Goal: Task Accomplishment & Management: Manage account settings

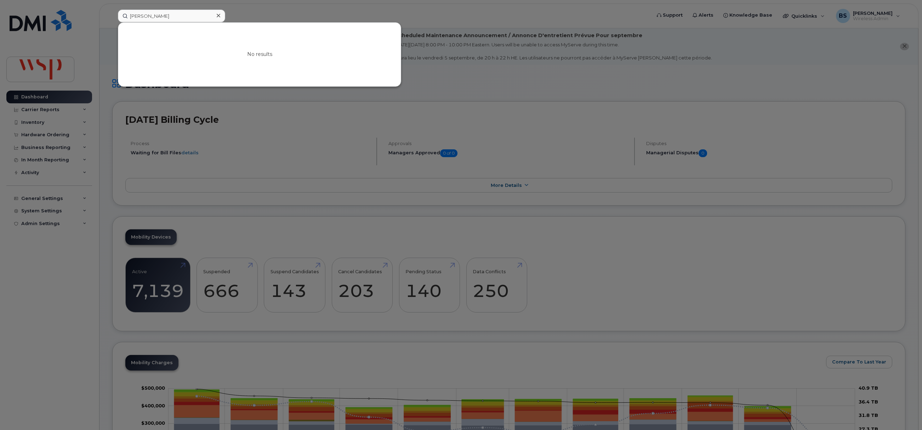
scroll to position [372, 0]
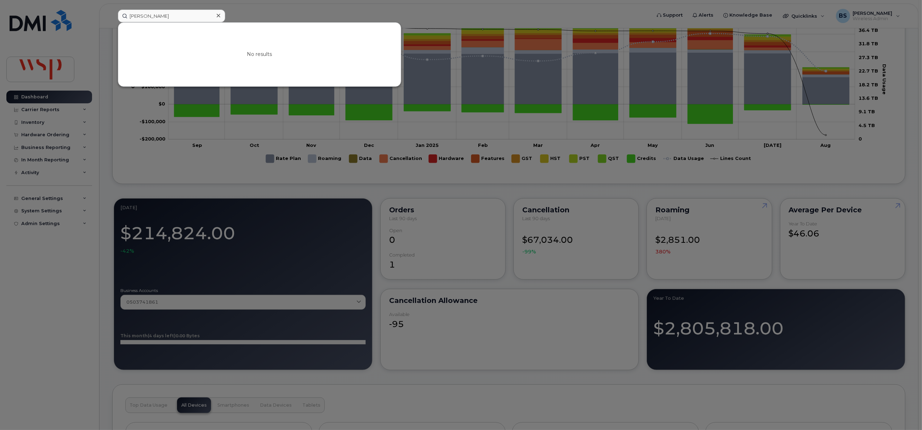
click at [151, 13] on input "Camila Diaz Acosta" at bounding box center [171, 16] width 107 height 13
click at [152, 13] on input "Camila Diaz Acosta" at bounding box center [171, 16] width 107 height 13
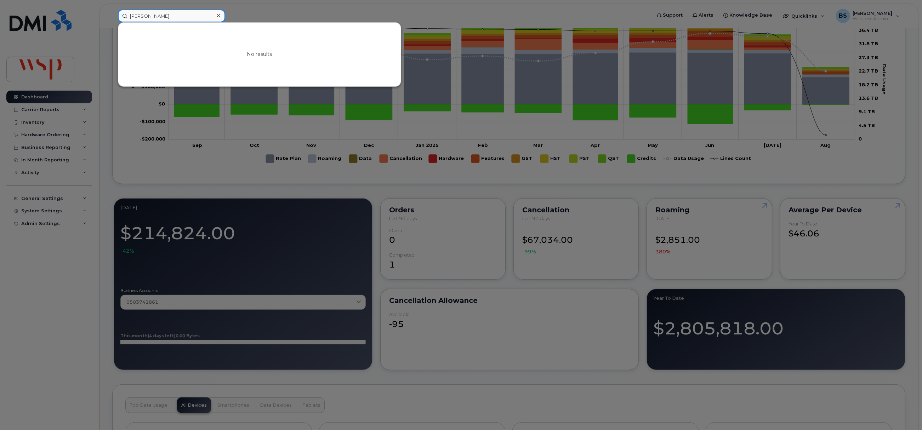
drag, startPoint x: 176, startPoint y: 13, endPoint x: 81, endPoint y: 23, distance: 95.4
click at [112, 22] on div "Camila Acosta No results" at bounding box center [381, 16] width 539 height 13
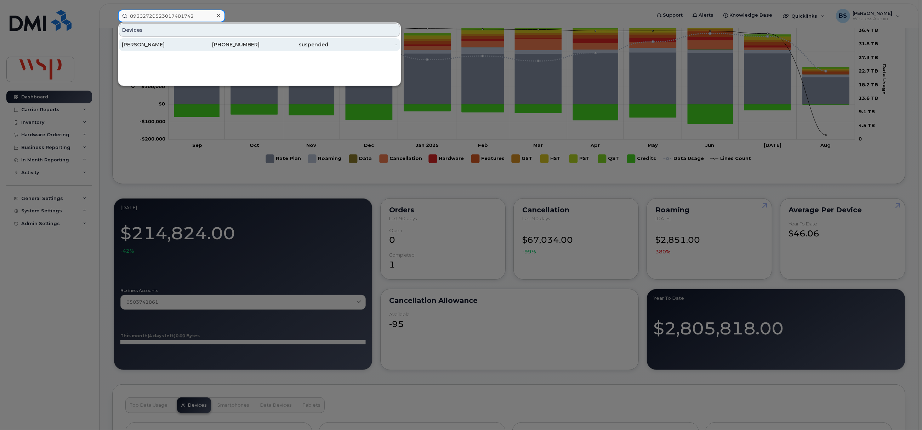
type input "89302720523017481742"
drag, startPoint x: 139, startPoint y: 42, endPoint x: 181, endPoint y: 78, distance: 55.7
click at [139, 42] on div "DEREK NICOL" at bounding box center [156, 44] width 69 height 7
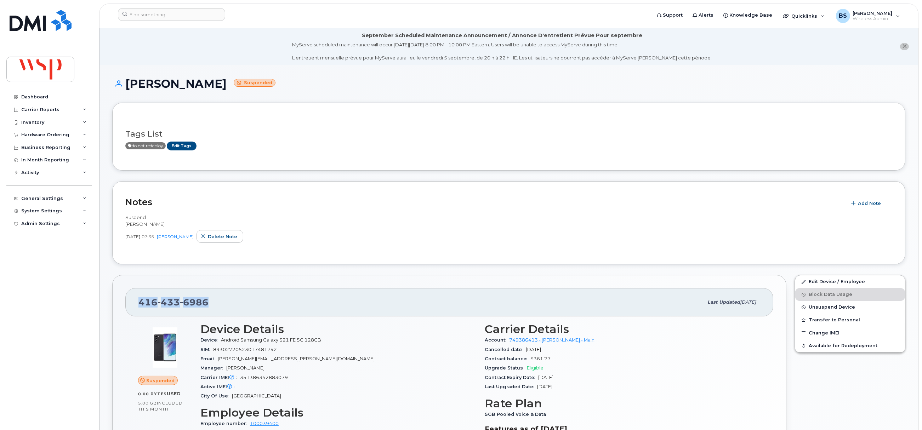
drag, startPoint x: 163, startPoint y: 304, endPoint x: 131, endPoint y: 307, distance: 32.7
click at [131, 307] on div "416 433 6986 Last updated Jul 15, 2025" at bounding box center [449, 302] width 648 height 28
copy span "416 433 6986"
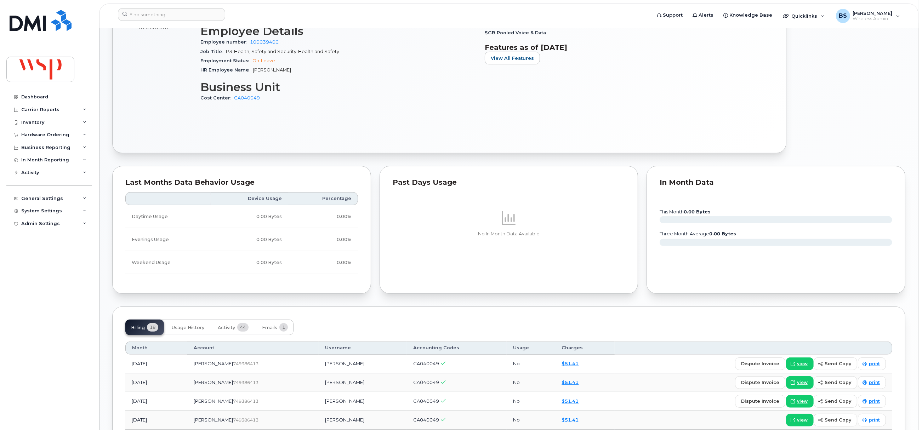
scroll to position [531, 0]
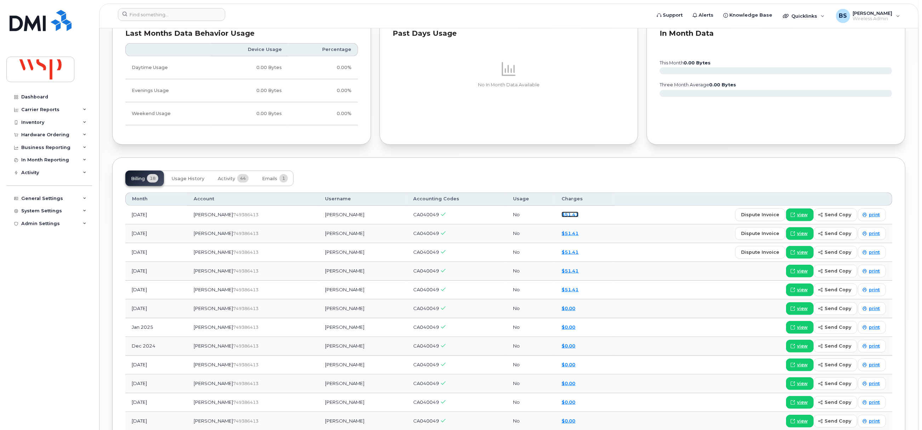
click at [561, 216] on link "$51.41" at bounding box center [569, 215] width 17 height 6
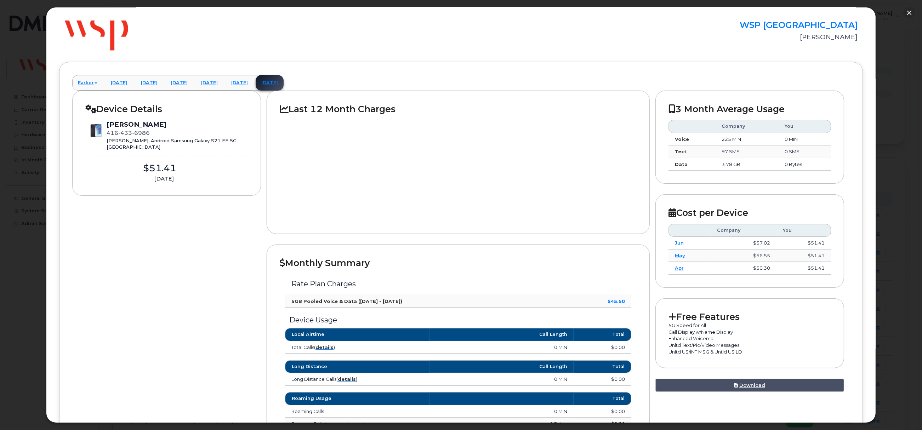
scroll to position [0, 0]
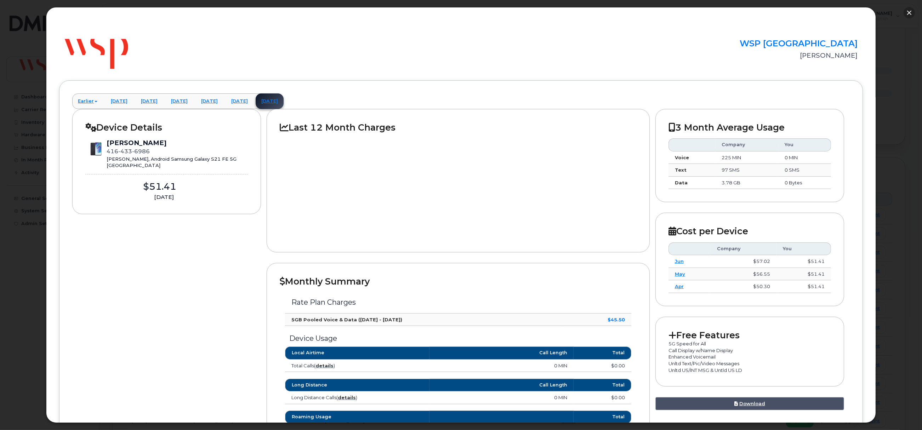
click at [908, 10] on button "button" at bounding box center [908, 12] width 11 height 11
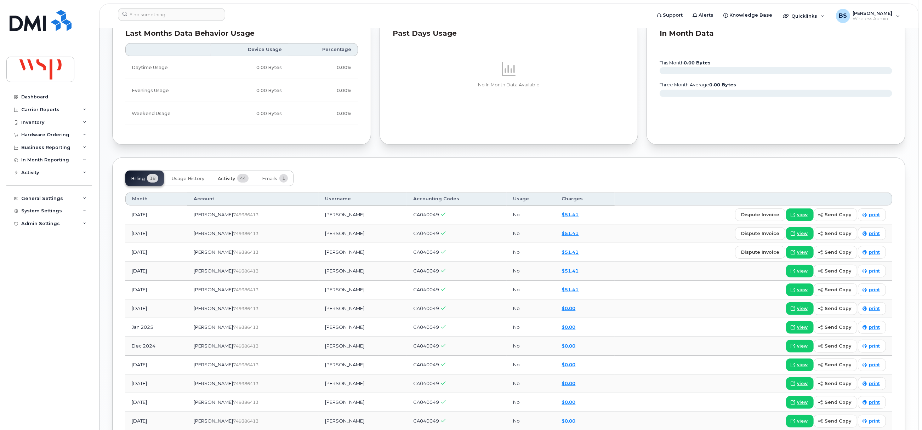
click at [228, 179] on span "Activity" at bounding box center [226, 179] width 17 height 6
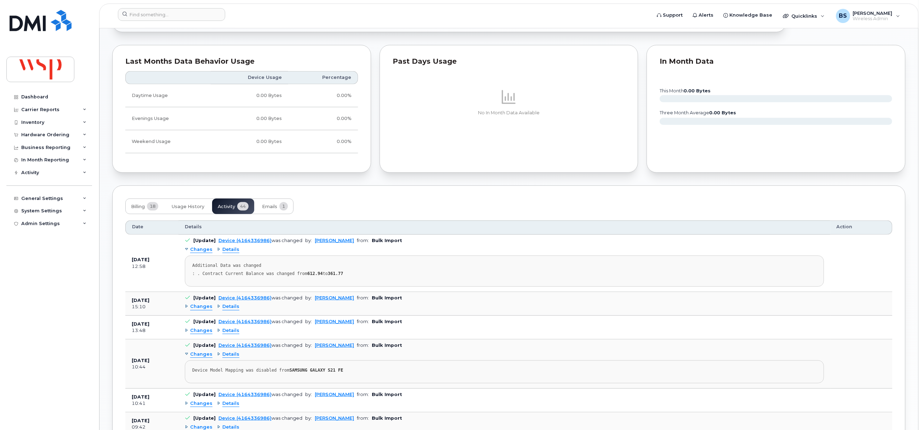
scroll to position [478, 0]
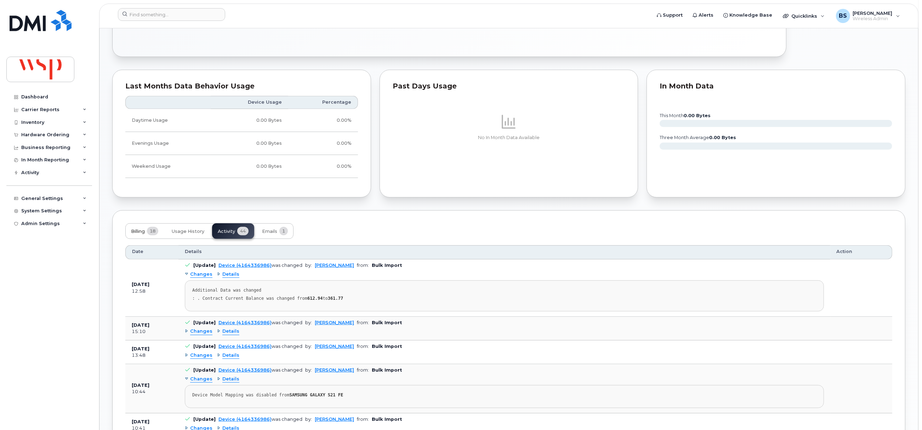
click at [132, 231] on span "Billing" at bounding box center [138, 232] width 14 height 6
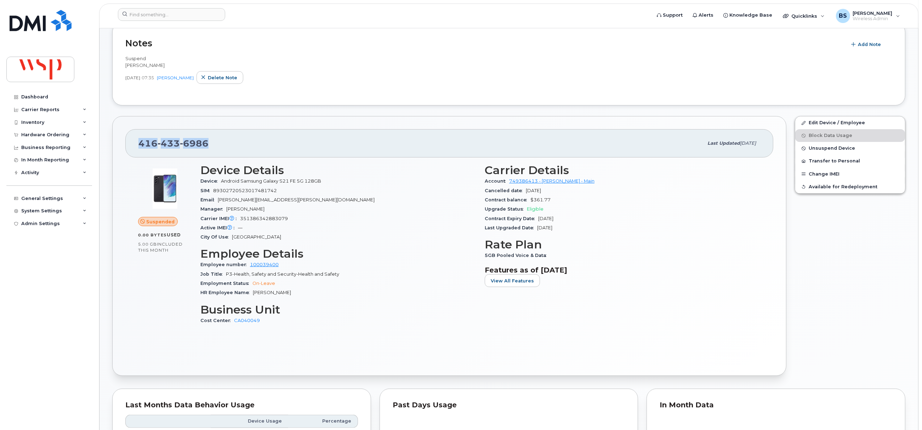
scroll to position [0, 0]
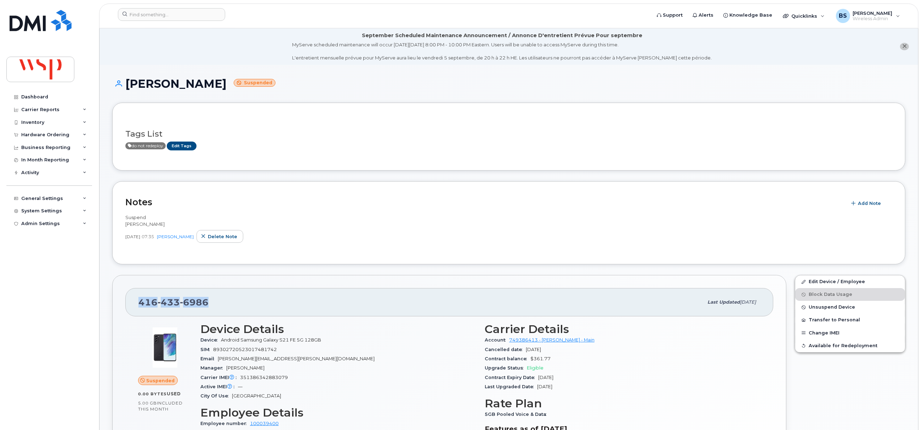
copy span "416 433 6986"
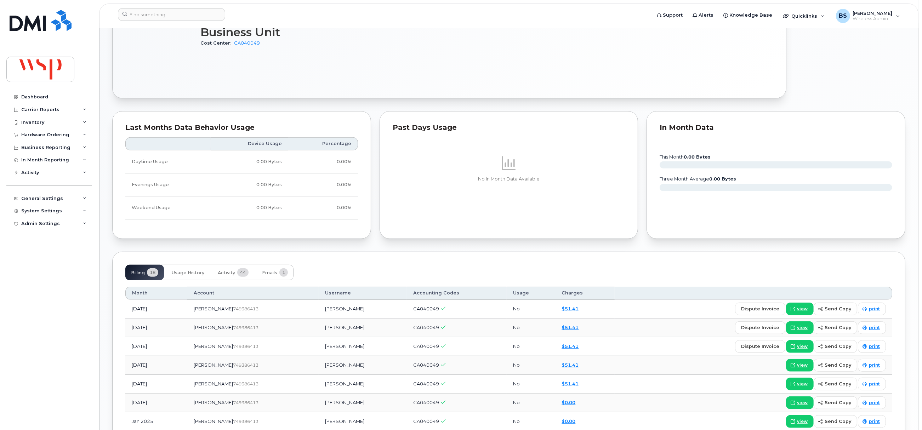
scroll to position [531, 0]
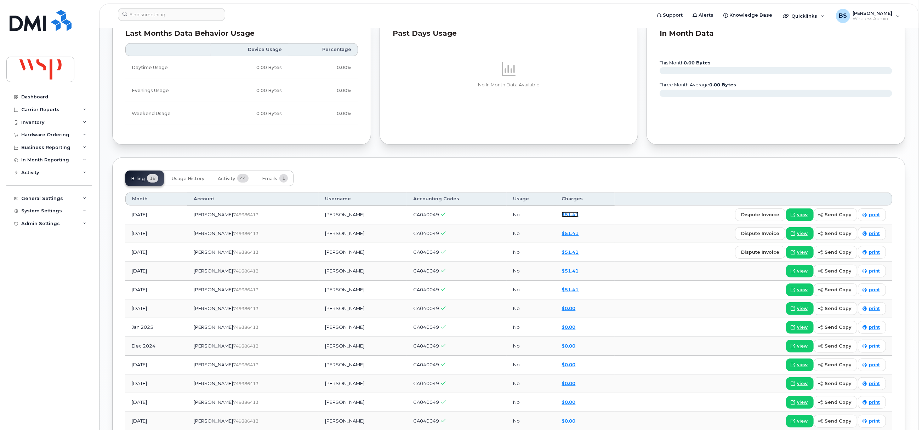
click at [561, 216] on link "$51.41" at bounding box center [569, 215] width 17 height 6
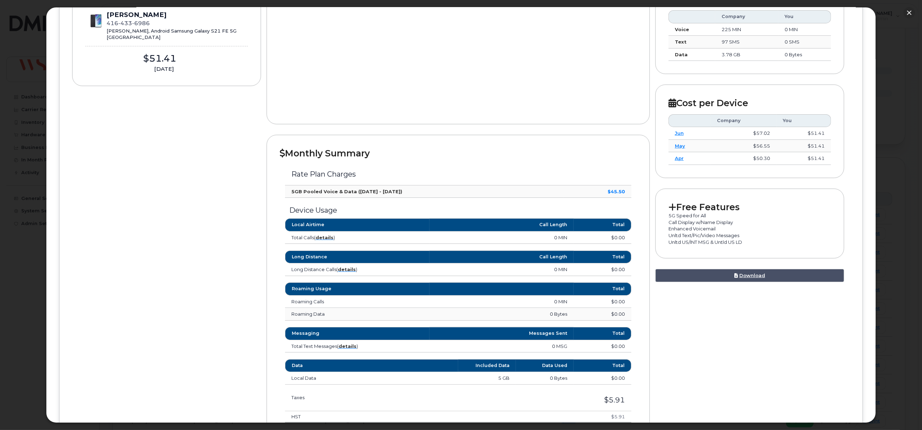
scroll to position [159, 0]
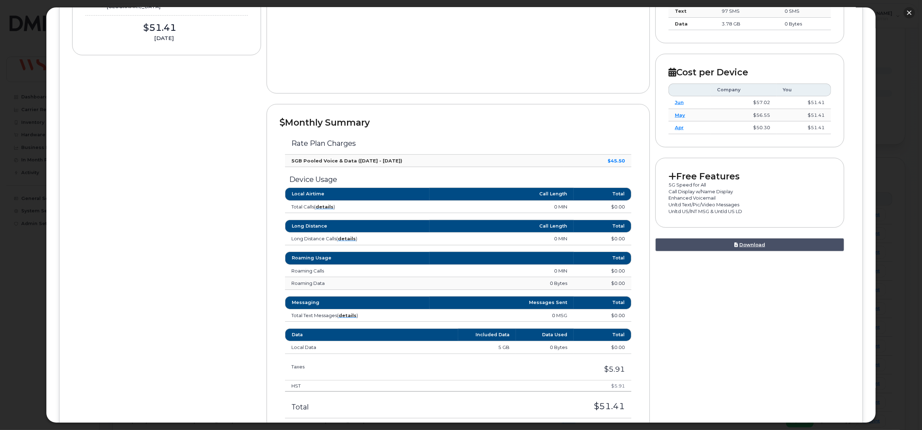
click at [907, 10] on button "button" at bounding box center [908, 12] width 11 height 11
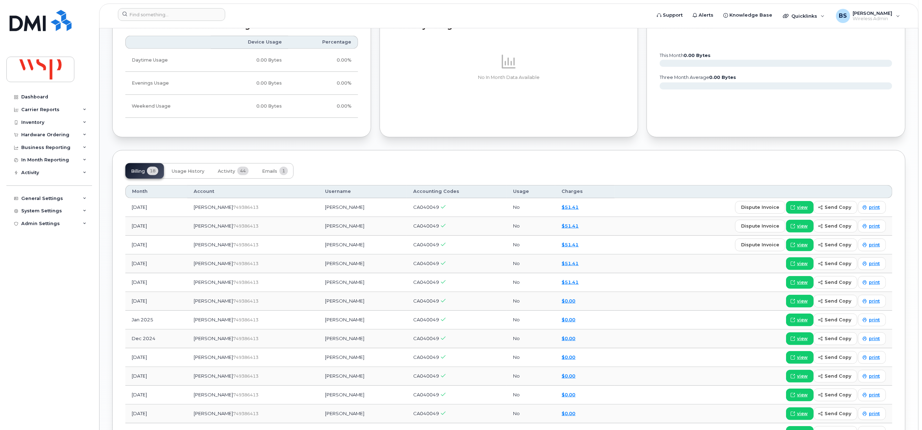
scroll to position [584, 0]
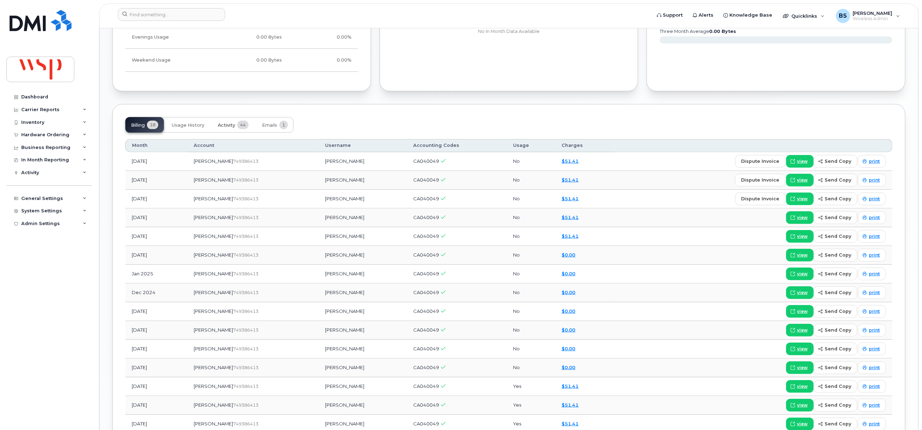
click at [224, 127] on span "Activity" at bounding box center [226, 125] width 17 height 6
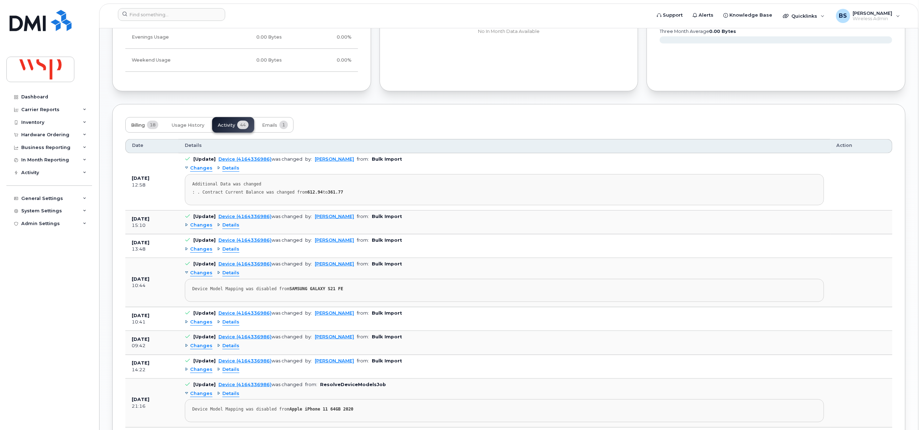
click at [139, 128] on span "Billing" at bounding box center [138, 125] width 14 height 6
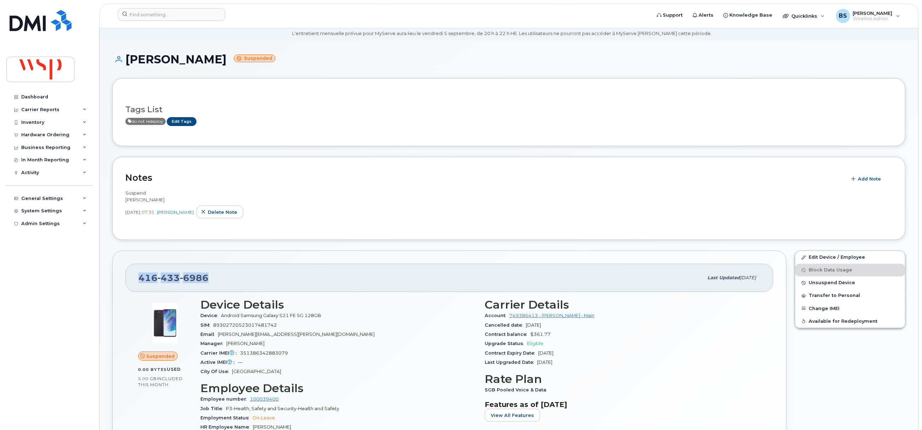
scroll to position [0, 0]
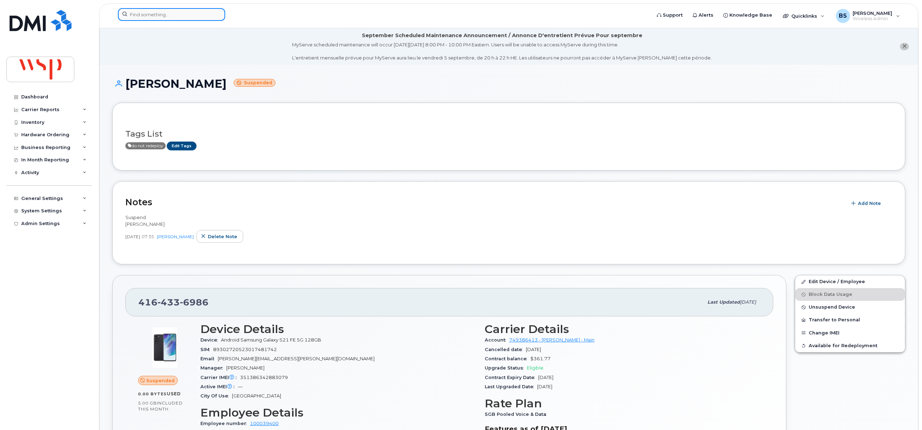
click at [158, 12] on input at bounding box center [171, 14] width 107 height 13
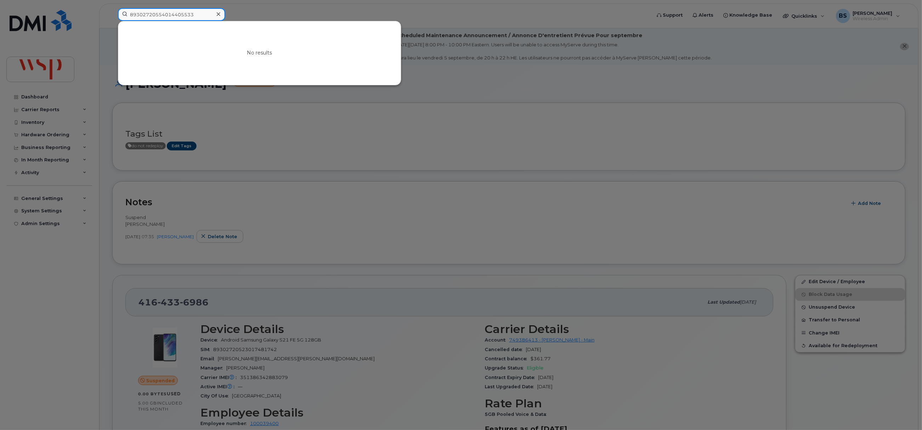
click at [176, 15] on input "89302720554014405533" at bounding box center [171, 14] width 107 height 13
type input "3"
drag, startPoint x: 199, startPoint y: 16, endPoint x: 78, endPoint y: 17, distance: 120.7
click at [112, 17] on div "89302720554014405533 No results" at bounding box center [381, 16] width 539 height 16
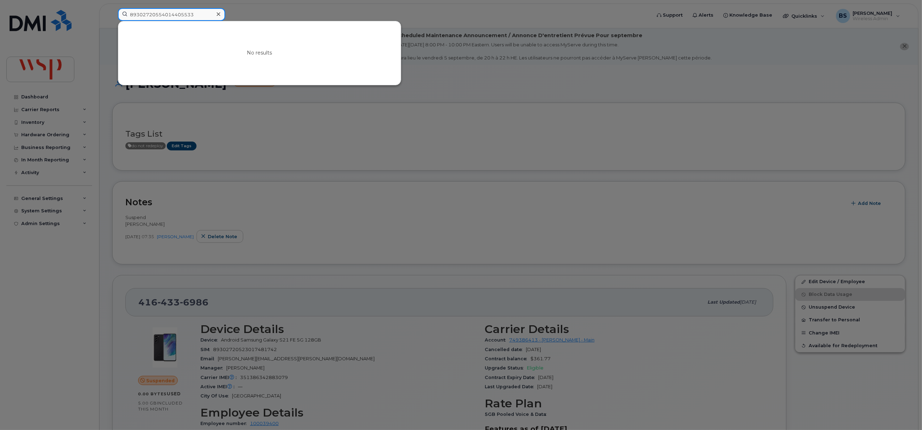
paste input "2637783036"
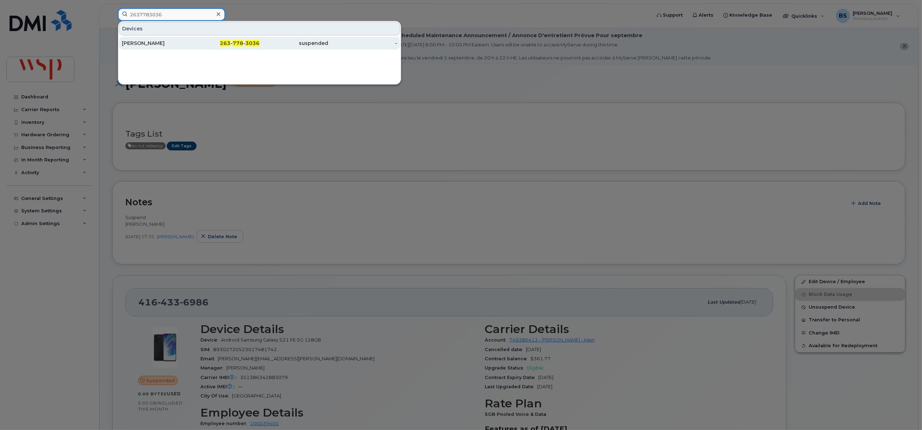
type input "2637783036"
click at [140, 43] on div "DIMITRIOS PSIHRAMIS" at bounding box center [156, 43] width 69 height 7
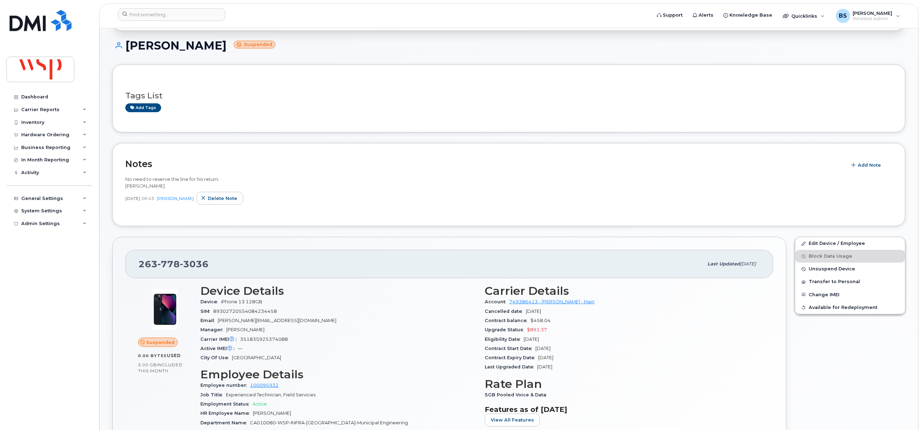
scroll to position [106, 0]
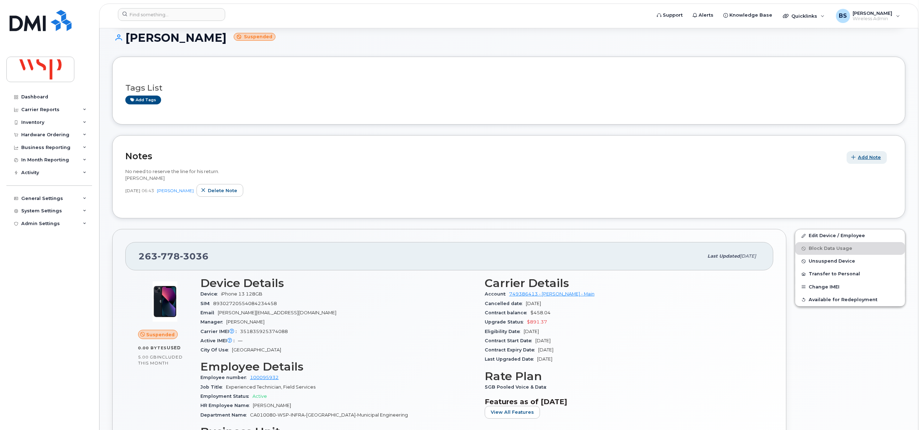
click at [869, 155] on span "Add Note" at bounding box center [869, 157] width 23 height 7
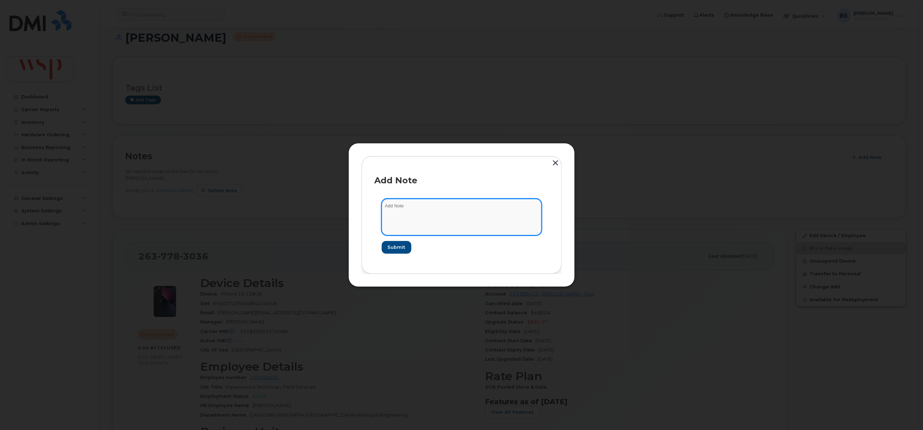
click at [438, 212] on textarea at bounding box center [462, 217] width 160 height 36
paste textarea "MariaCamila.DiazAcosta@wsp.com"
paste textarea "https://digitaltools-ca.wspgroup.com/procurement/ManagerApproval.aspx?ID=sZLLD0…"
type textarea "use for MariaCamila.DiazAcosta@wsp.com and change to a Laval #. See https://dig…"
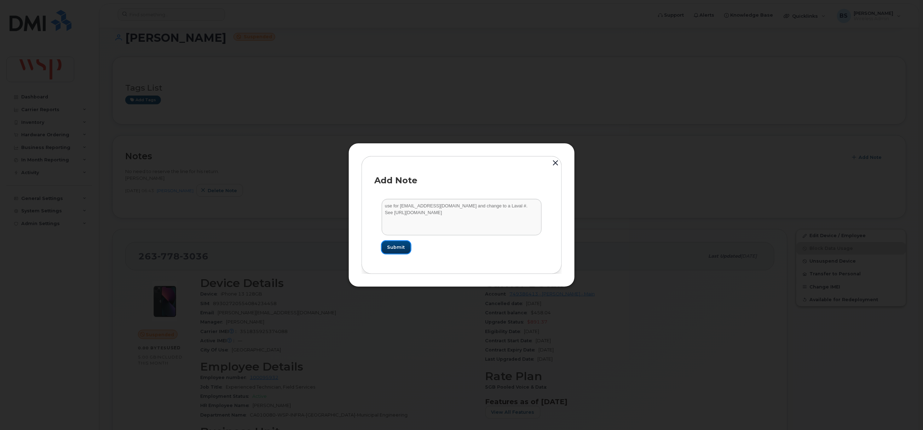
click at [396, 247] on span "Submit" at bounding box center [397, 247] width 18 height 7
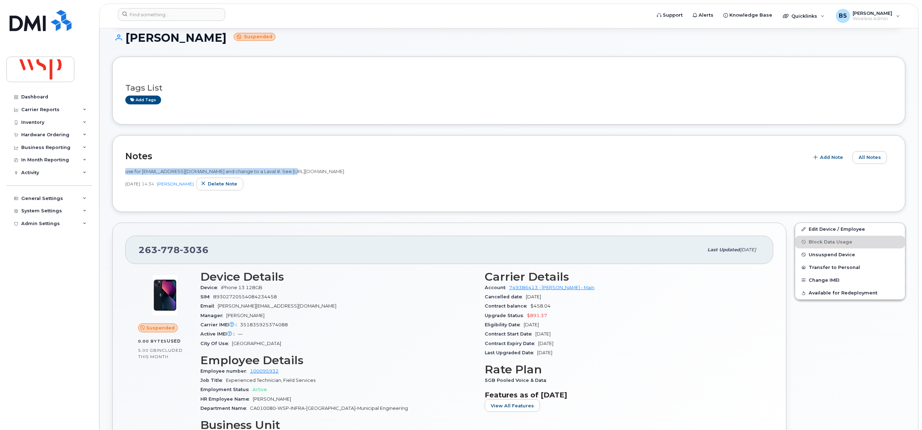
drag, startPoint x: 125, startPoint y: 172, endPoint x: 291, endPoint y: 171, distance: 166.0
click at [291, 171] on span "use for MariaCamila.DiazAcosta@wsp.com and change to a Laval #. See https://dig…" at bounding box center [234, 171] width 219 height 6
copy span "use for MariaCamila.DiazAcosta@wsp.com and change to a Laval #. See"
click at [219, 180] on button "Delete note" at bounding box center [219, 184] width 47 height 13
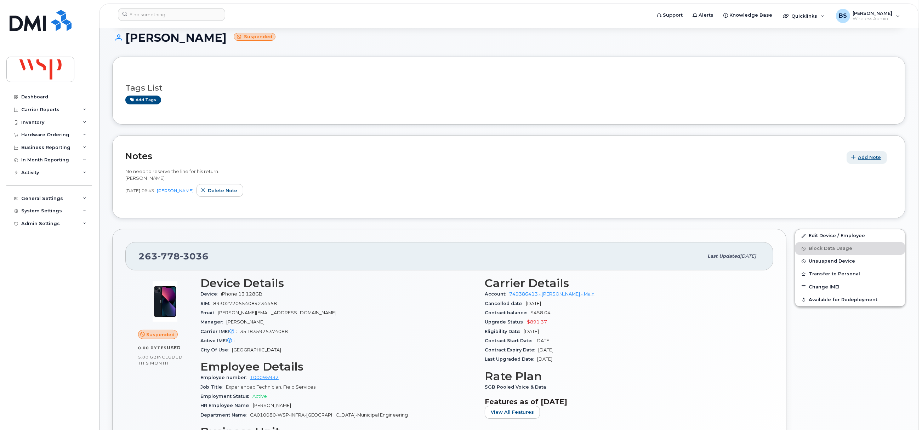
click at [864, 153] on button "Add Note" at bounding box center [866, 157] width 40 height 13
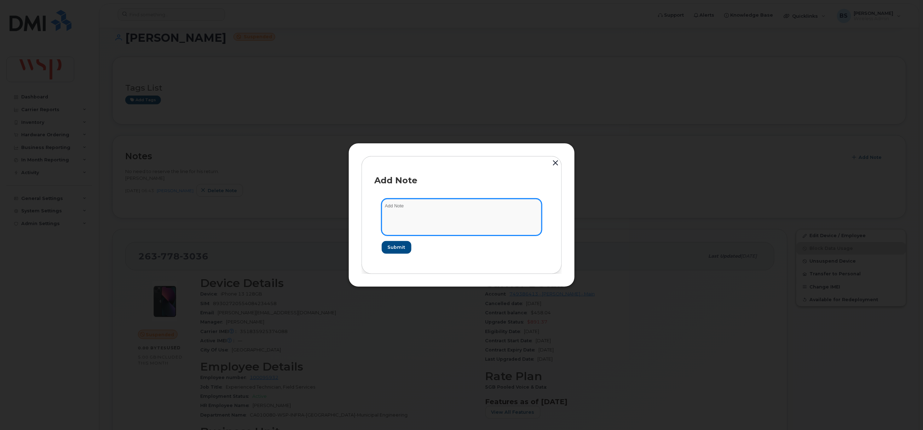
click at [405, 211] on textarea at bounding box center [462, 217] width 160 height 36
paste textarea "use for MariaCamila.DiazAcosta@wsp.com and change to a Laval #. See"
paste textarea "https://digitaltools-ca.wspgroup.com/procurement/WirelessAdminReview.aspx?ID=mY…"
type textarea "use for MariaCamila.DiazAcosta@wsp.com and change to a Laval #. See https://dig…"
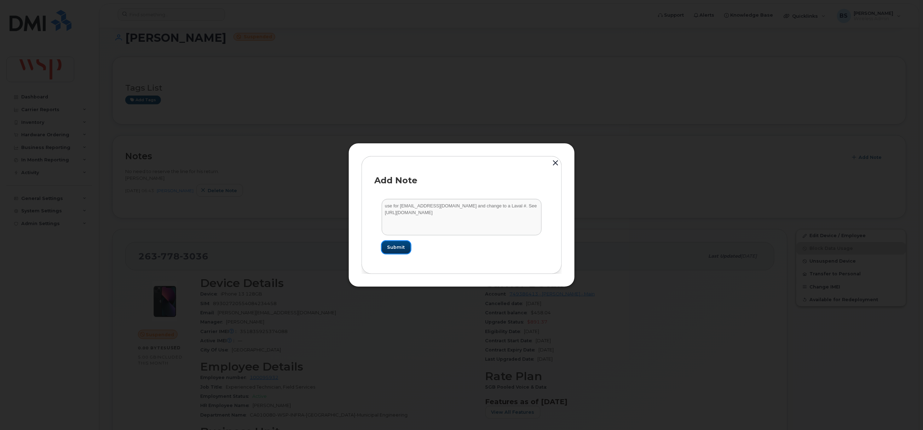
click at [401, 246] on span "Submit" at bounding box center [397, 247] width 18 height 7
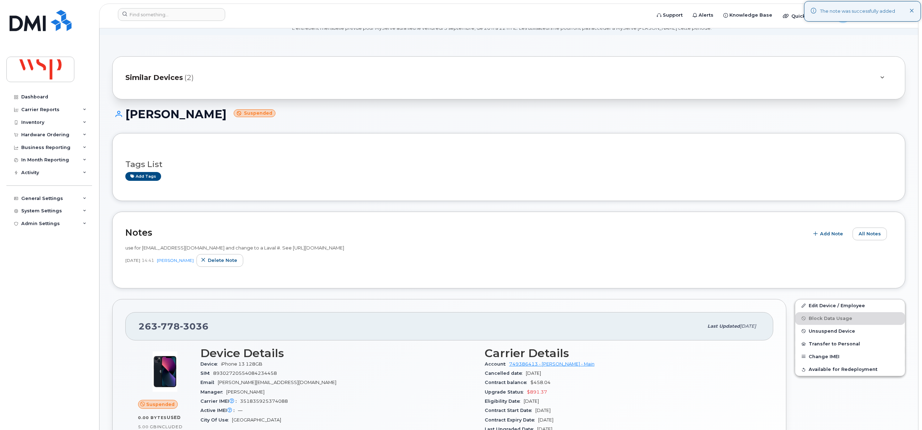
scroll to position [0, 0]
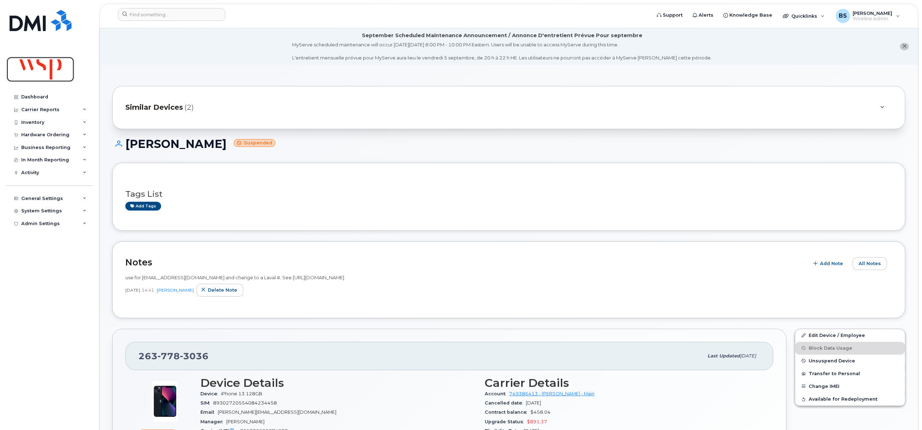
drag, startPoint x: 37, startPoint y: 68, endPoint x: 63, endPoint y: 66, distance: 26.7
click at [37, 67] on img at bounding box center [40, 69] width 55 height 21
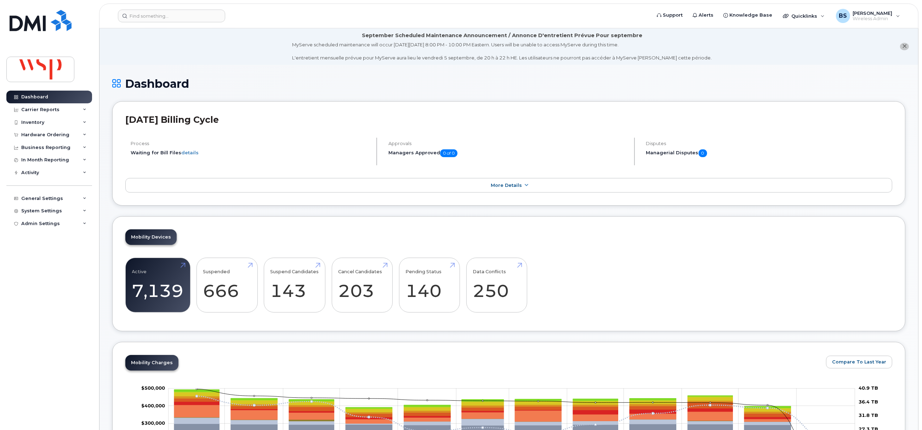
scroll to position [53, 0]
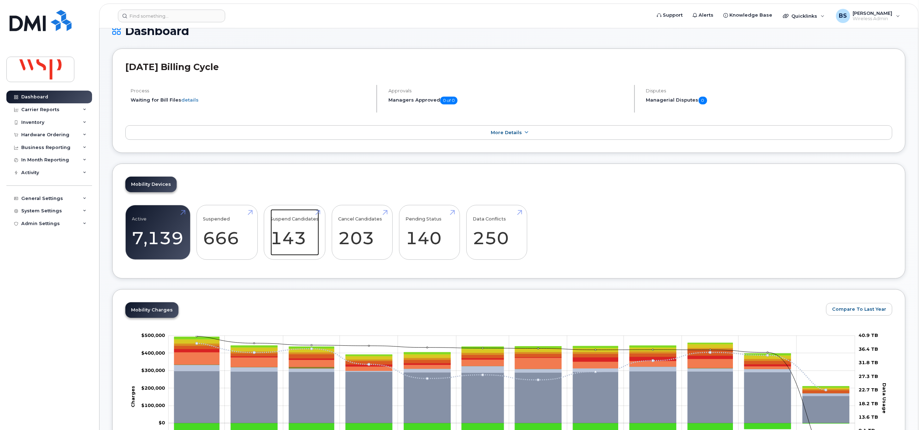
drag, startPoint x: 292, startPoint y: 237, endPoint x: 391, endPoint y: 202, distance: 105.6
click at [292, 237] on link "Suspend Candidates 143" at bounding box center [294, 232] width 48 height 47
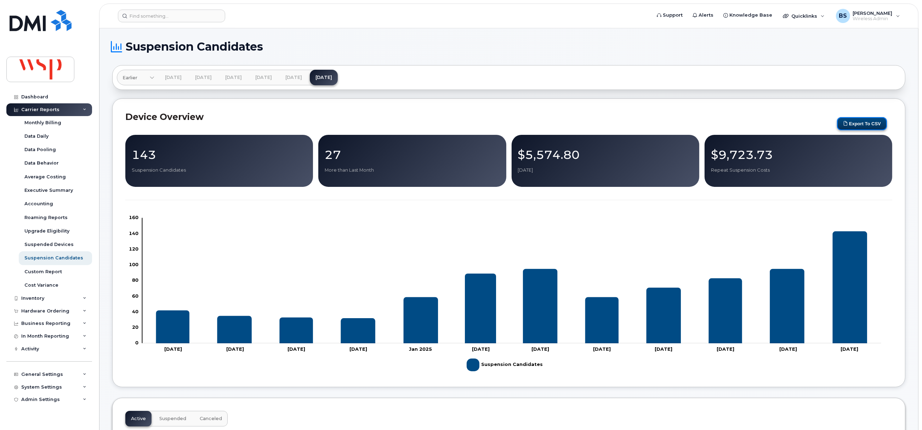
click at [865, 122] on button "Export to CSV" at bounding box center [862, 123] width 50 height 13
click at [149, 16] on input at bounding box center [171, 16] width 107 height 13
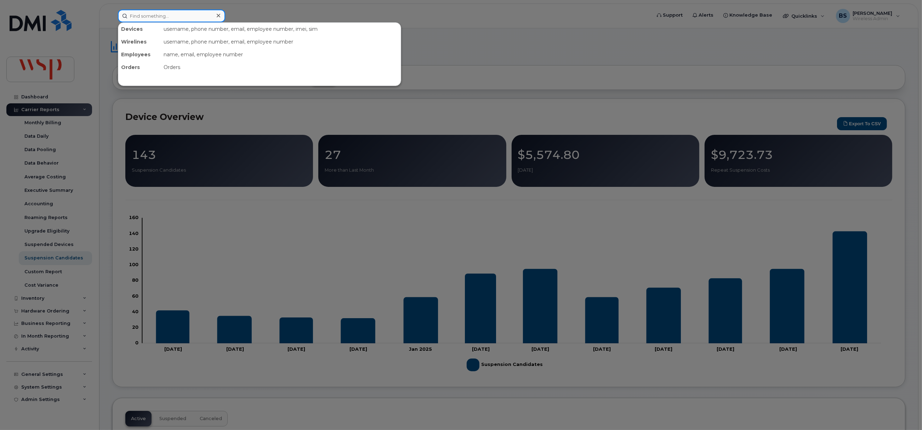
paste input "2267877257"
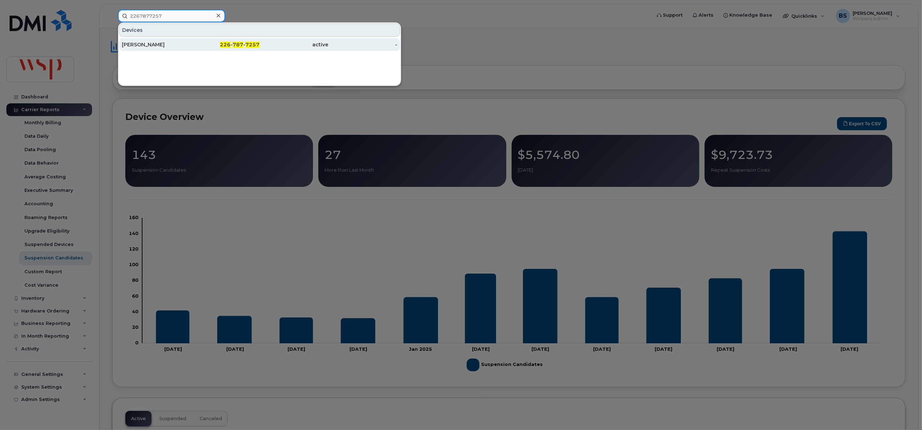
type input "2267877257"
click at [141, 41] on div "[PERSON_NAME]" at bounding box center [156, 44] width 69 height 7
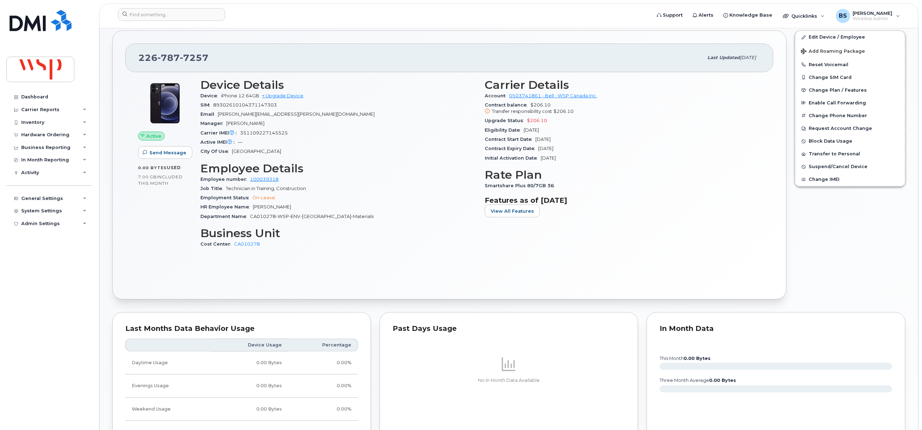
scroll to position [106, 0]
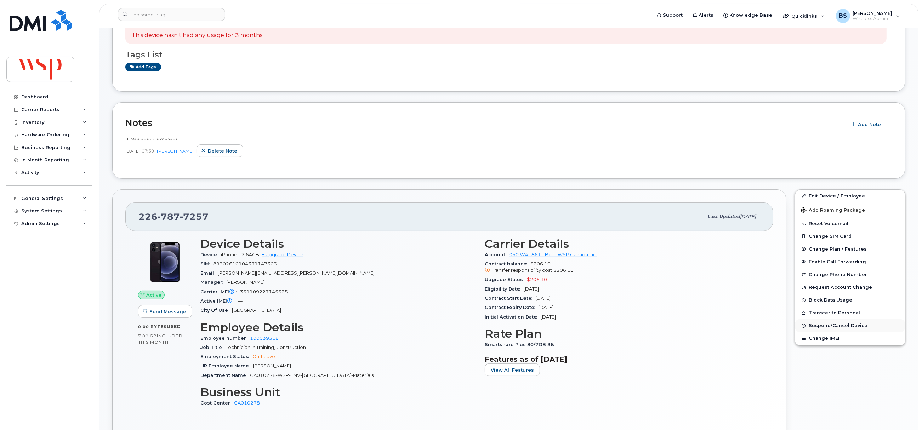
click at [811, 327] on span "Suspend/Cancel Device" at bounding box center [837, 325] width 59 height 5
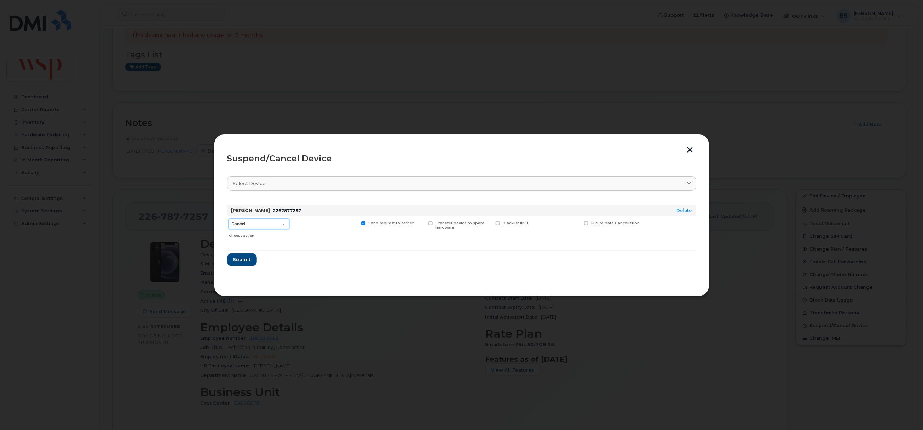
click at [253, 225] on select "Cancel Suspend - Extend Suspension Suspend - Reduced Rate Suspend - Full Rate S…" at bounding box center [259, 224] width 61 height 11
select select "[object Object]"
click at [229, 219] on select "Cancel Suspend - Extend Suspension Suspend - Reduced Rate Suspend - Full Rate S…" at bounding box center [259, 224] width 61 height 11
click at [689, 150] on button "button" at bounding box center [690, 150] width 11 height 7
